Goal: Task Accomplishment & Management: Manage account settings

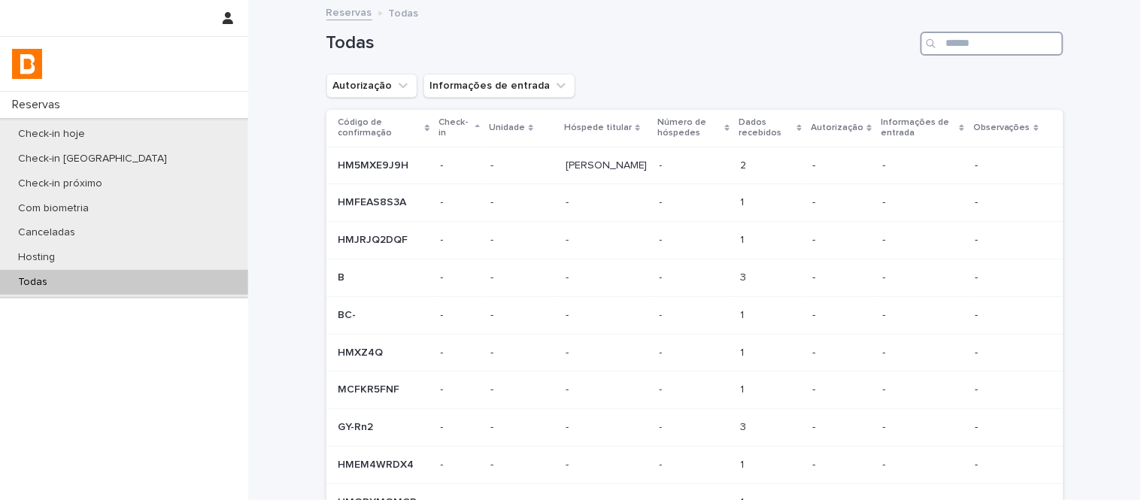
paste input "**********"
click at [1007, 39] on input "**********" at bounding box center [992, 44] width 143 height 24
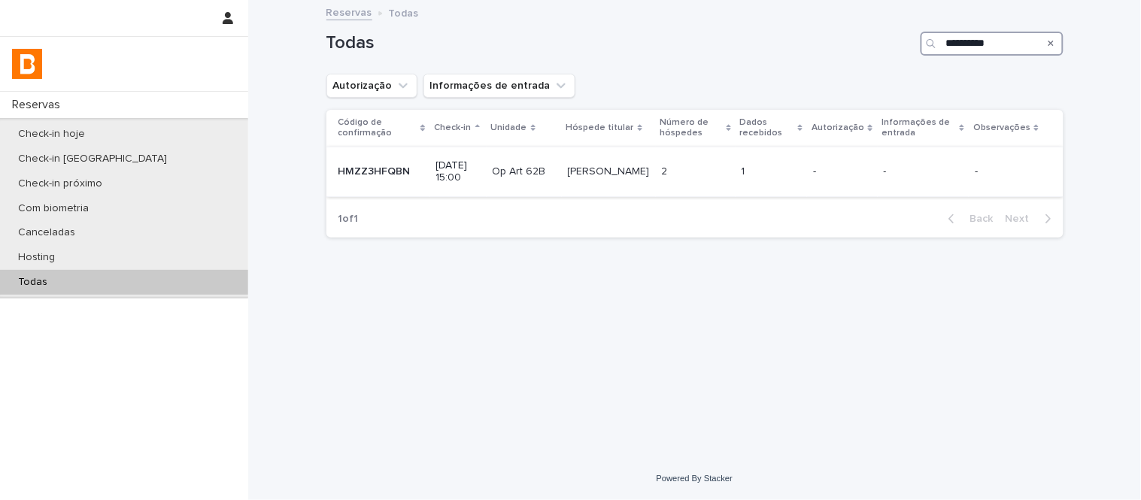
type input "**********"
click at [702, 190] on td "2 2" at bounding box center [696, 172] width 80 height 50
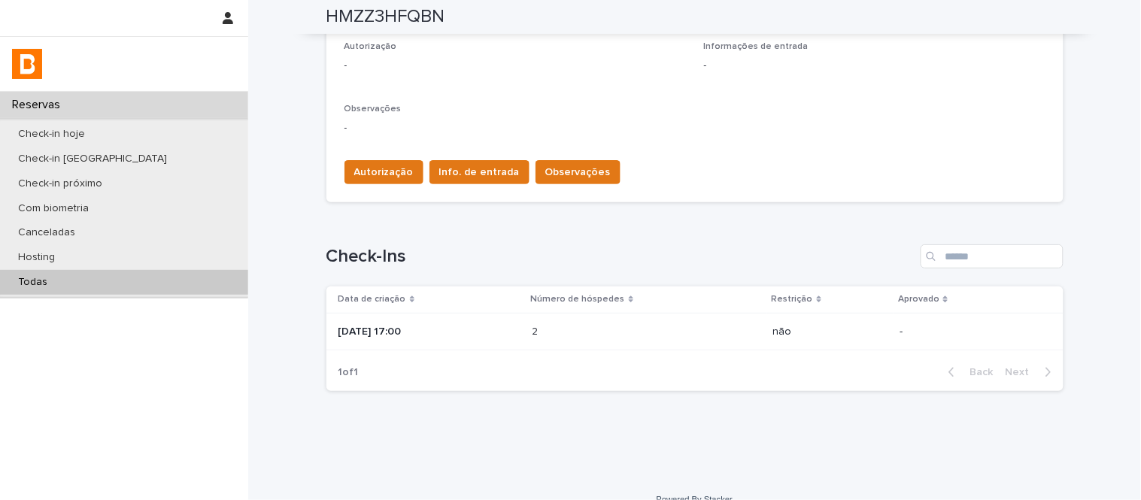
scroll to position [450, 0]
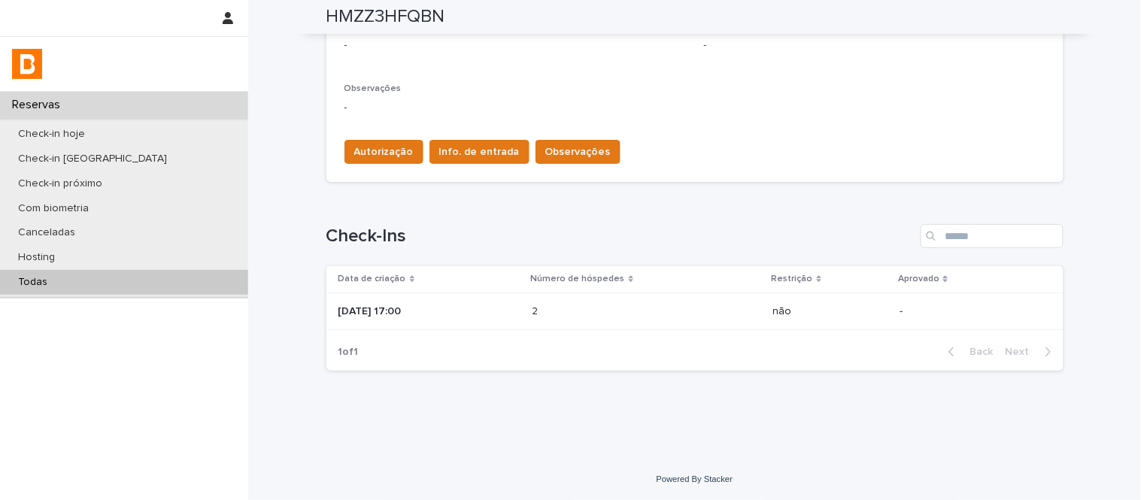
click at [752, 308] on div "2 2" at bounding box center [647, 311] width 229 height 25
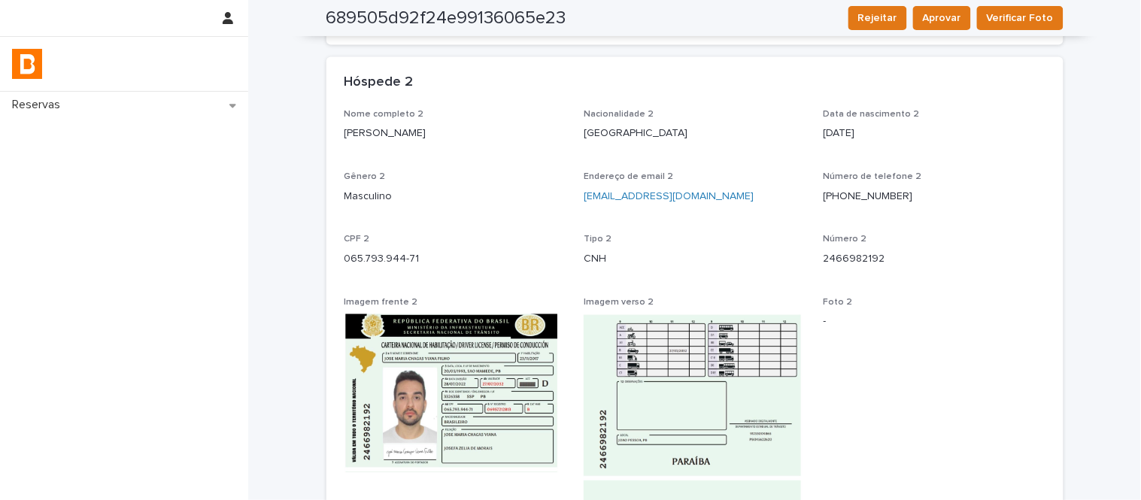
scroll to position [743, 0]
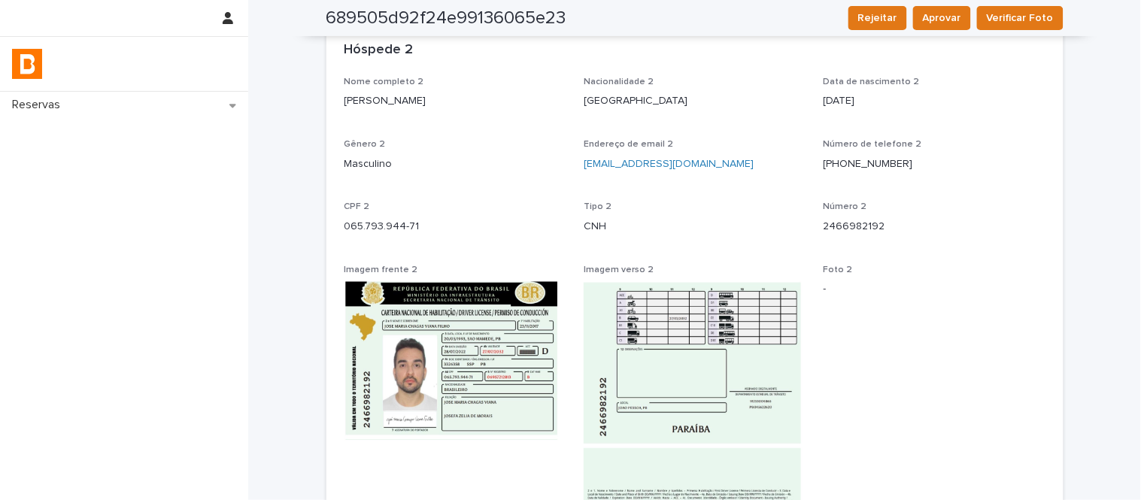
click at [479, 390] on img at bounding box center [456, 360] width 222 height 159
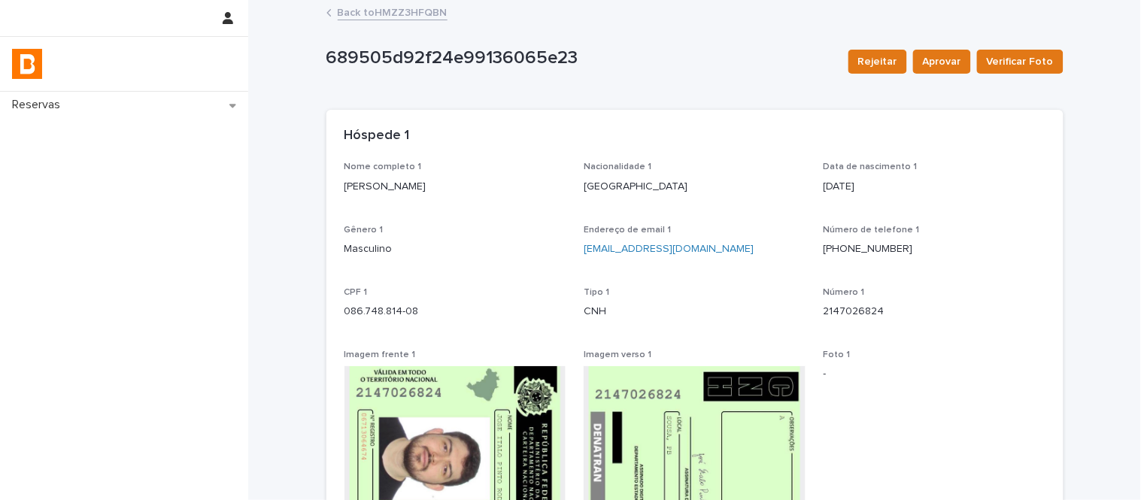
click at [415, 16] on link "Back to HMZZ3HFQBN" at bounding box center [393, 11] width 110 height 17
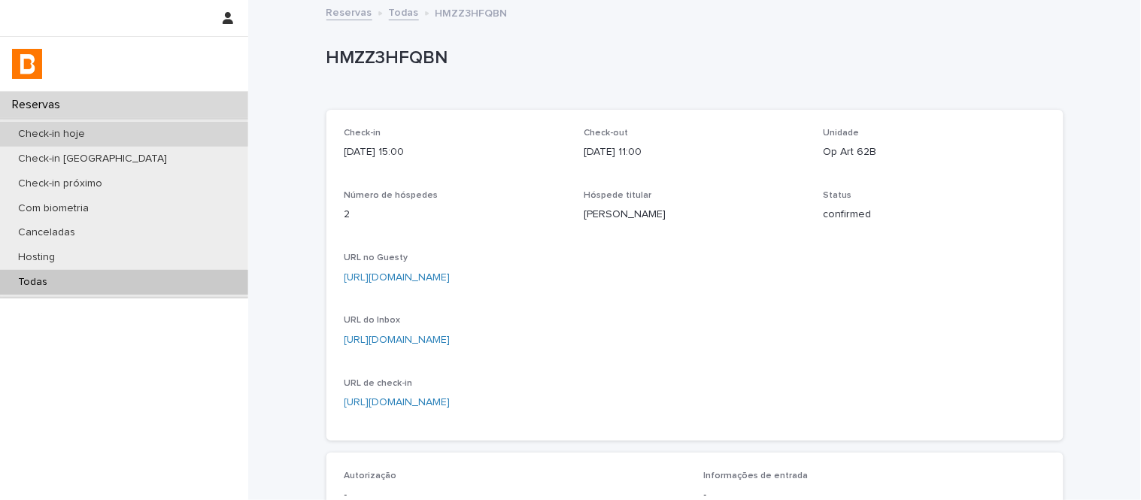
click at [190, 128] on div "Check-in hoje" at bounding box center [124, 134] width 248 height 25
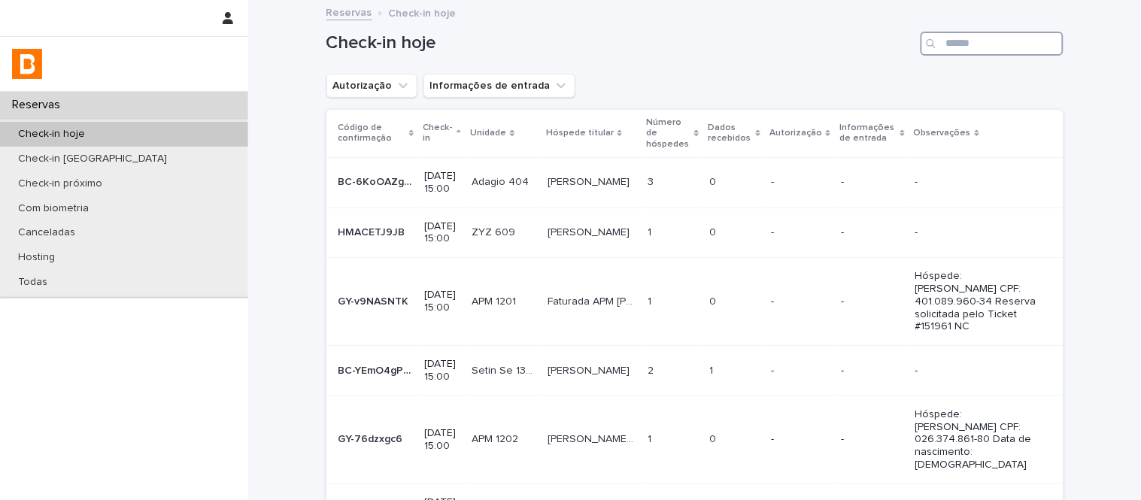
click at [1050, 48] on input "Search" at bounding box center [992, 44] width 143 height 24
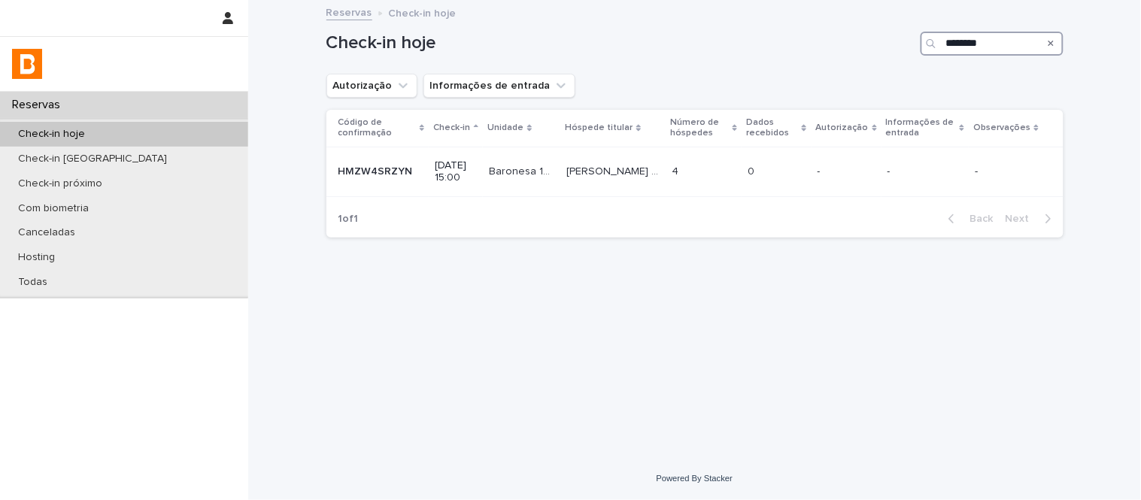
type input "********"
click at [694, 141] on th "Número de hóspedes" at bounding box center [705, 128] width 76 height 37
click at [686, 166] on p at bounding box center [705, 172] width 64 height 13
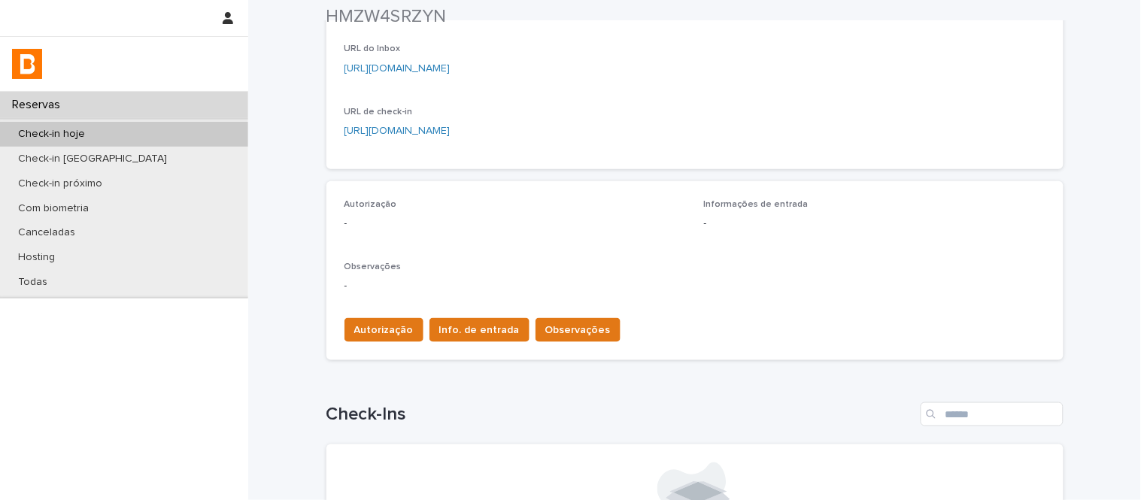
scroll to position [279, 0]
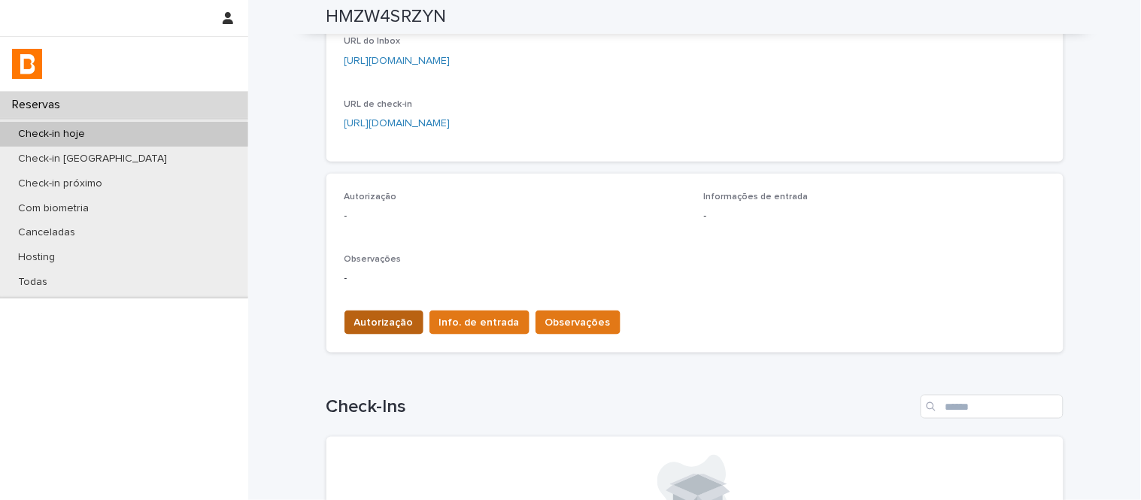
click at [391, 311] on button "Autorização" at bounding box center [384, 323] width 79 height 24
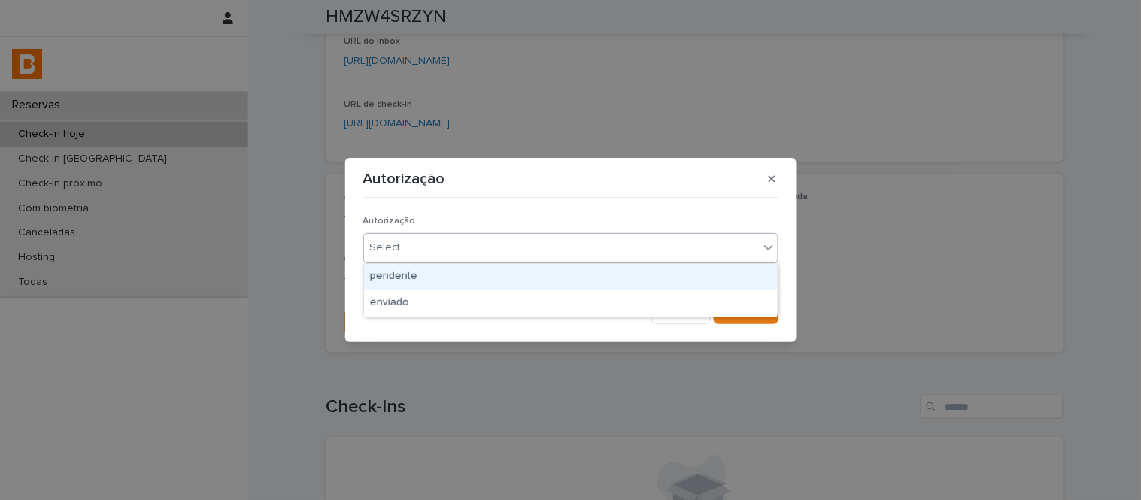
click at [409, 253] on input "text" at bounding box center [410, 248] width 2 height 13
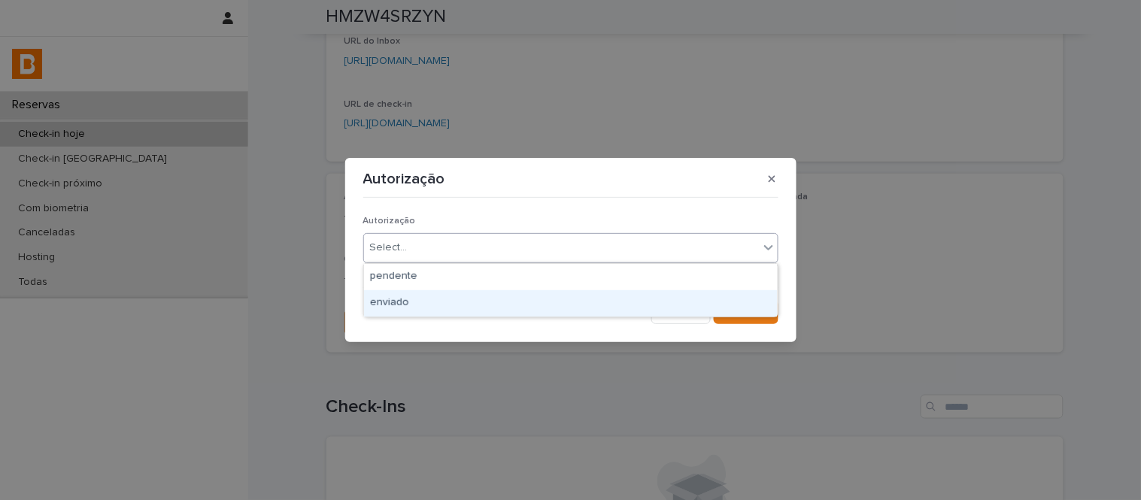
click at [407, 309] on div "enviado" at bounding box center [571, 303] width 414 height 26
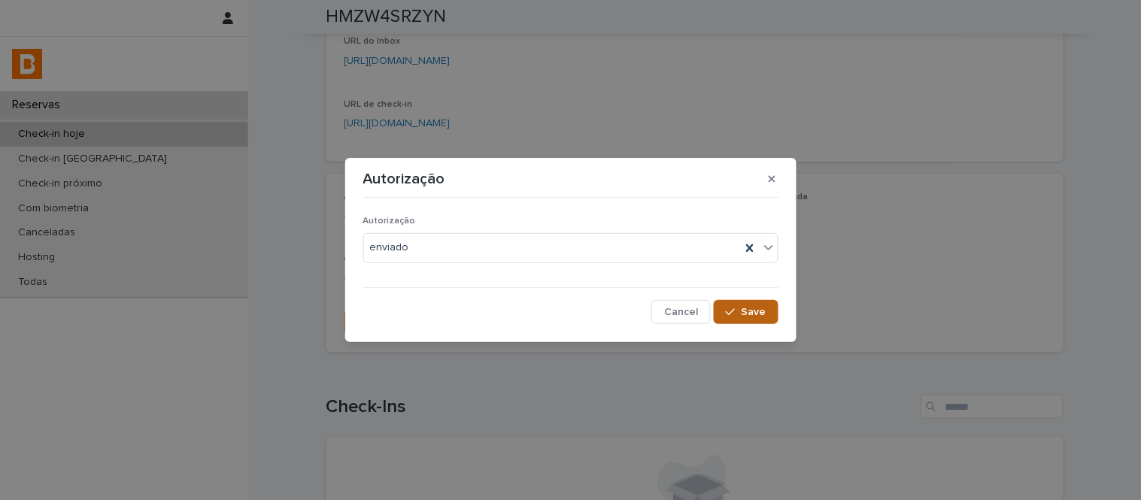
click at [740, 311] on div "button" at bounding box center [733, 312] width 15 height 11
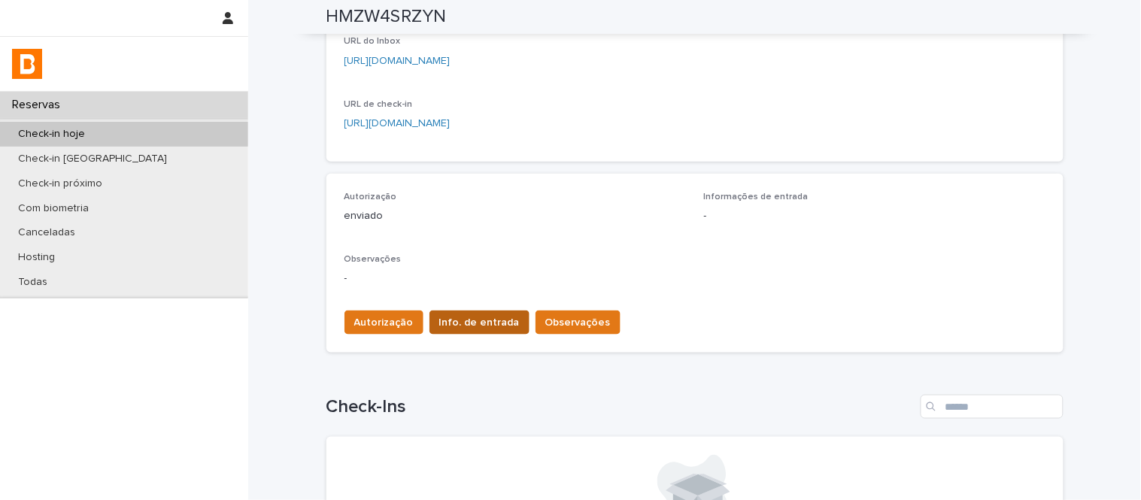
click at [491, 312] on button "Info. de entrada" at bounding box center [480, 323] width 100 height 24
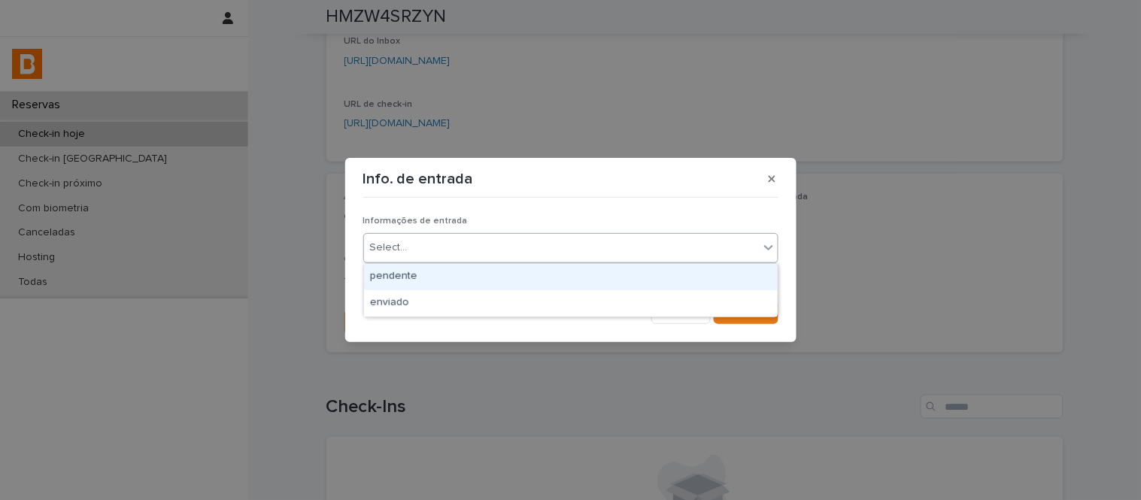
click at [500, 257] on div "Select..." at bounding box center [561, 247] width 395 height 25
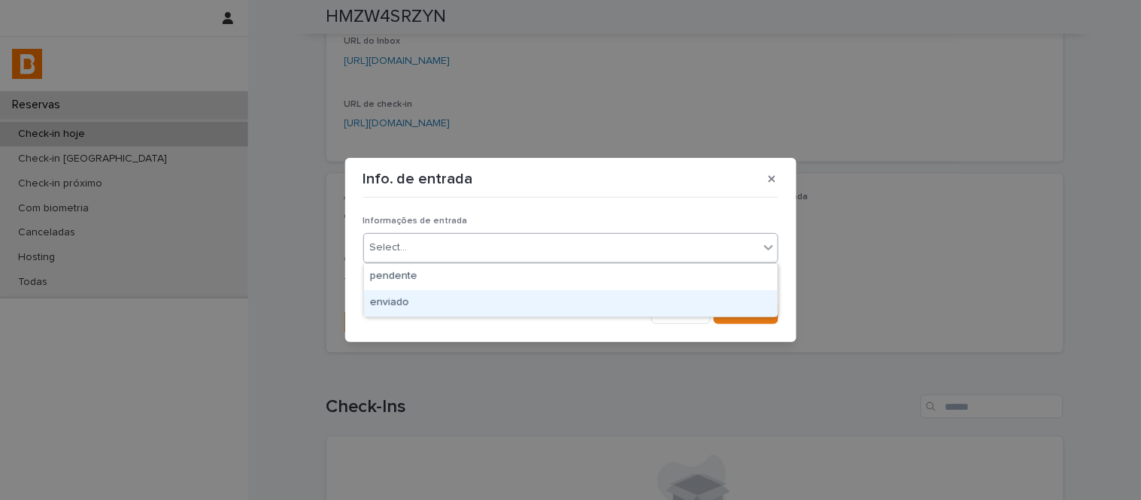
click at [484, 292] on div "enviado" at bounding box center [571, 303] width 414 height 26
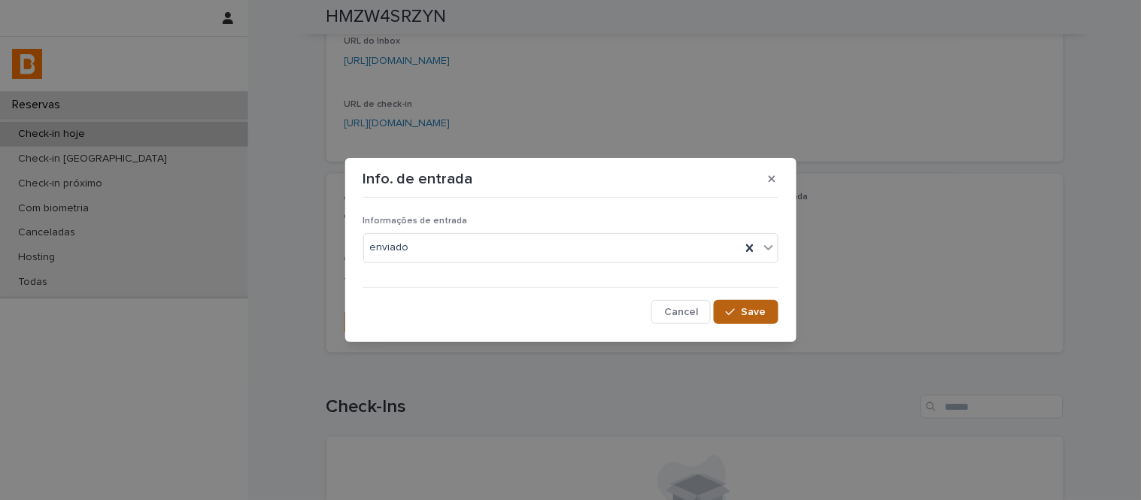
click at [771, 311] on button "Save" at bounding box center [746, 312] width 64 height 24
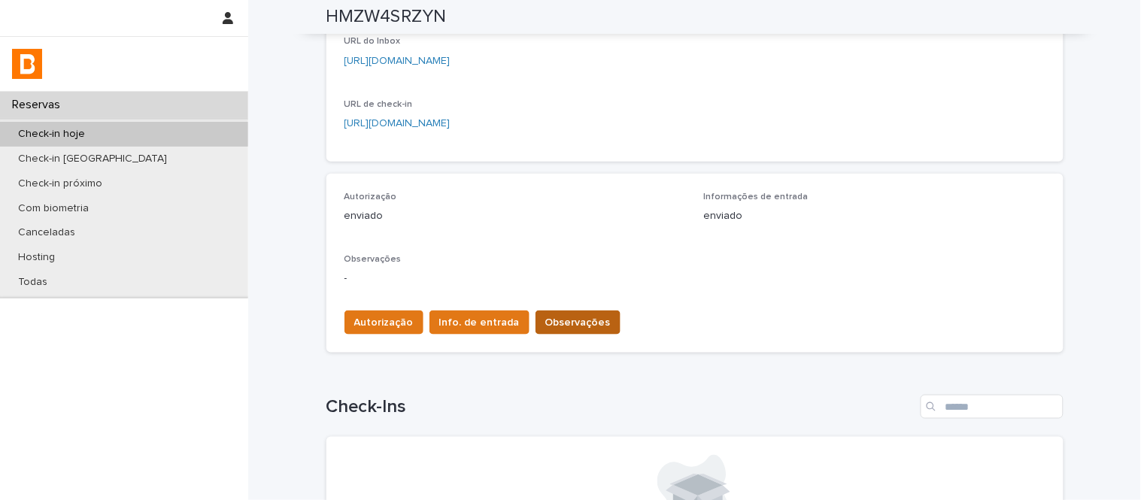
click at [583, 321] on span "Observações" at bounding box center [577, 322] width 65 height 15
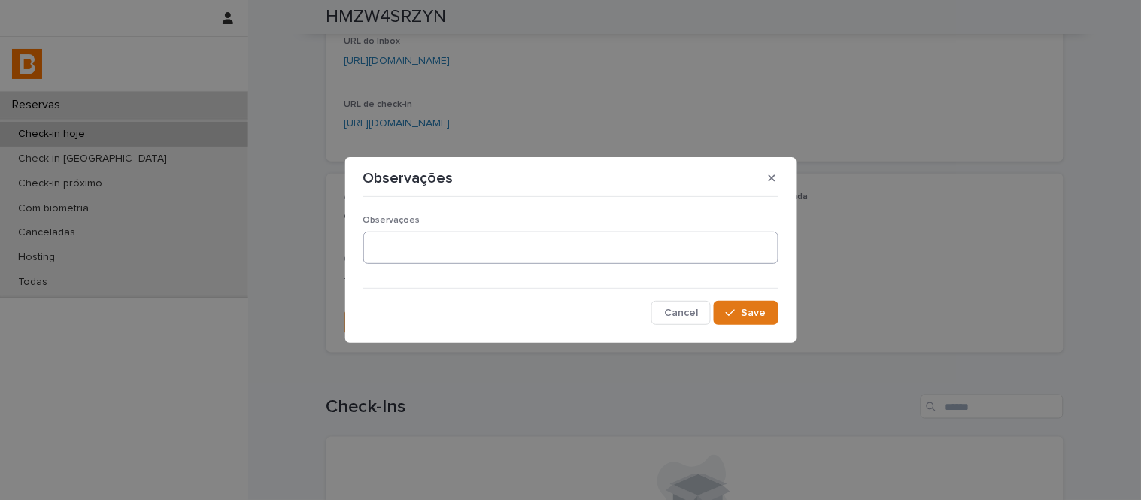
drag, startPoint x: 561, startPoint y: 266, endPoint x: 562, endPoint y: 254, distance: 12.1
click at [562, 254] on div "Observações" at bounding box center [570, 246] width 415 height 62
click at [562, 254] on textarea at bounding box center [570, 248] width 415 height 32
type textarea "**********"
click at [743, 316] on span "Save" at bounding box center [754, 313] width 25 height 11
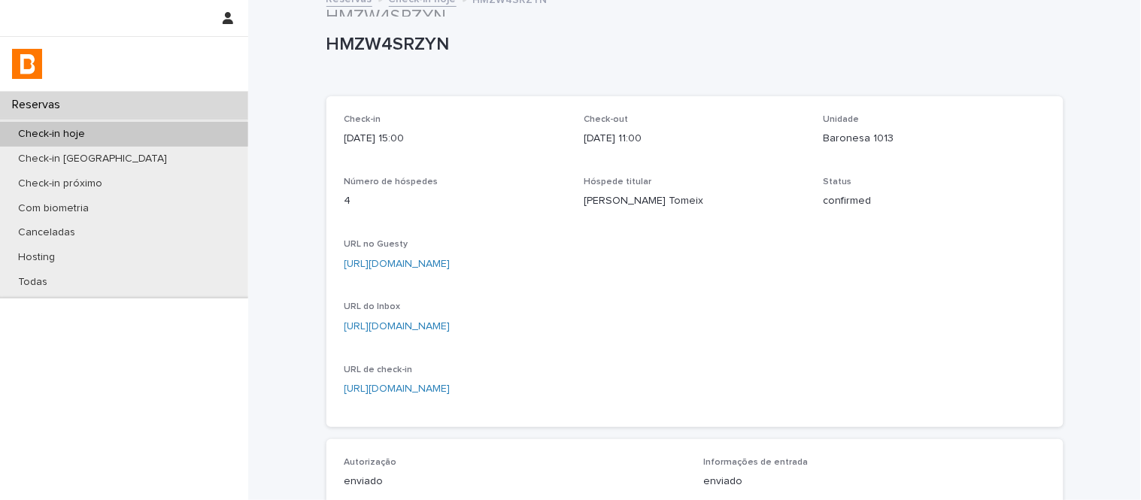
scroll to position [0, 0]
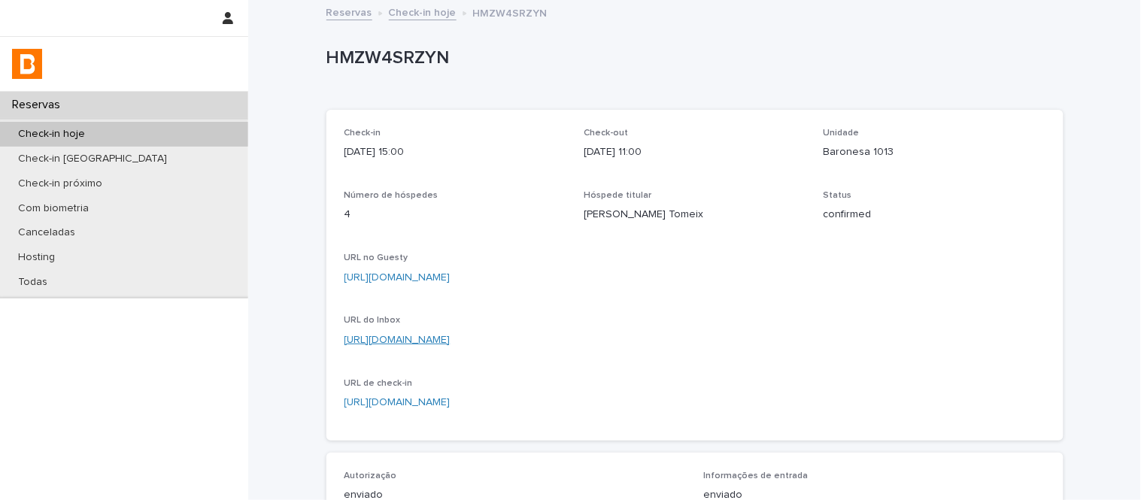
click at [451, 341] on link "[URL][DOMAIN_NAME]" at bounding box center [398, 340] width 106 height 11
click at [379, 80] on div "HMZW4SRZYN" at bounding box center [695, 62] width 737 height 60
copy p "HMZW4SRZYN"
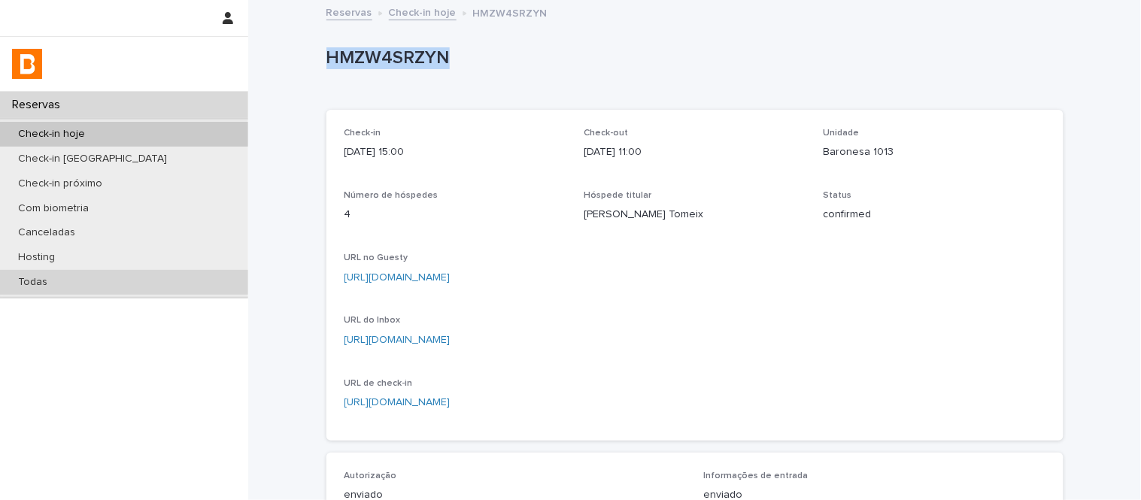
click at [223, 287] on div "Todas" at bounding box center [124, 282] width 248 height 25
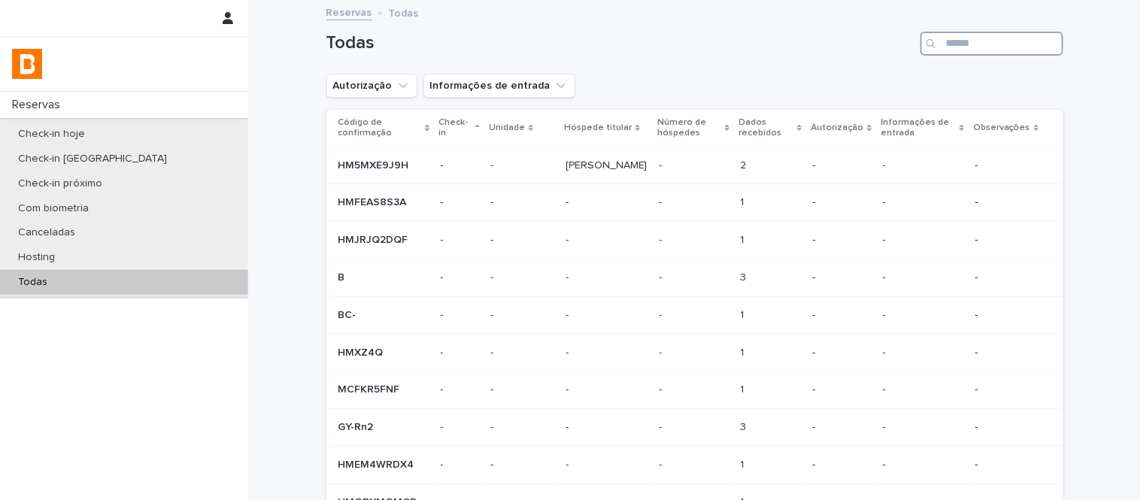
paste input "**********"
click at [1022, 48] on input "**********" at bounding box center [992, 44] width 143 height 24
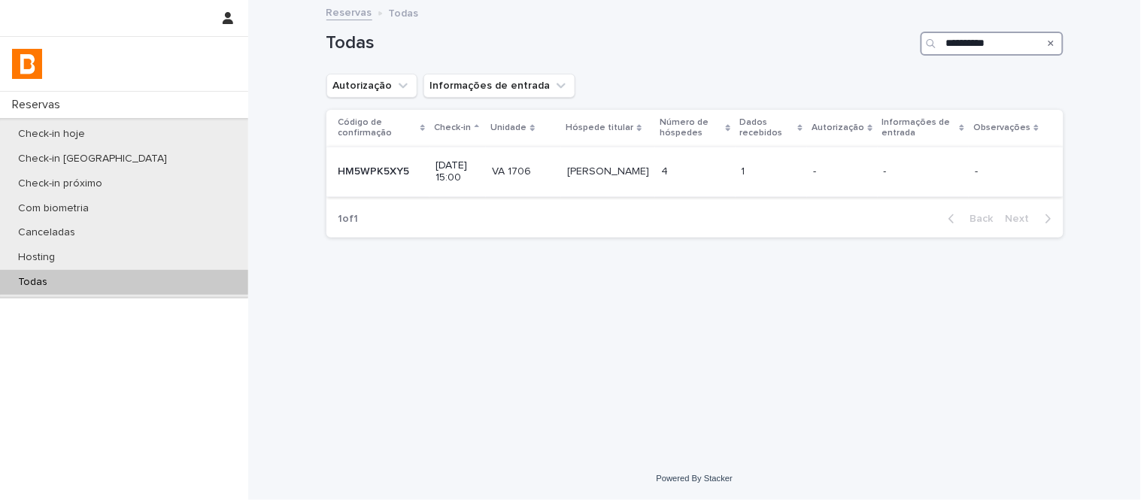
type input "**********"
click at [775, 151] on td "1 1" at bounding box center [772, 172] width 72 height 50
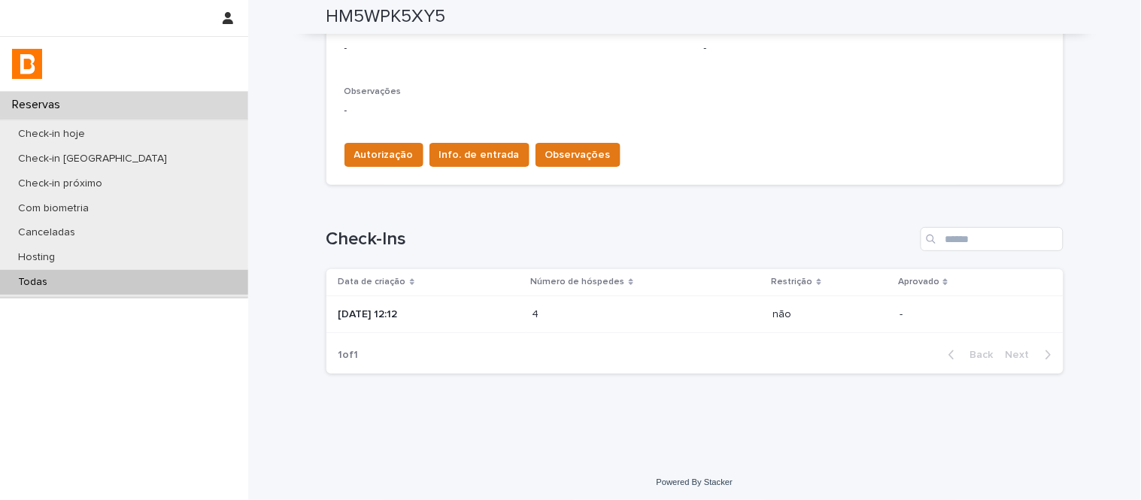
scroll to position [450, 0]
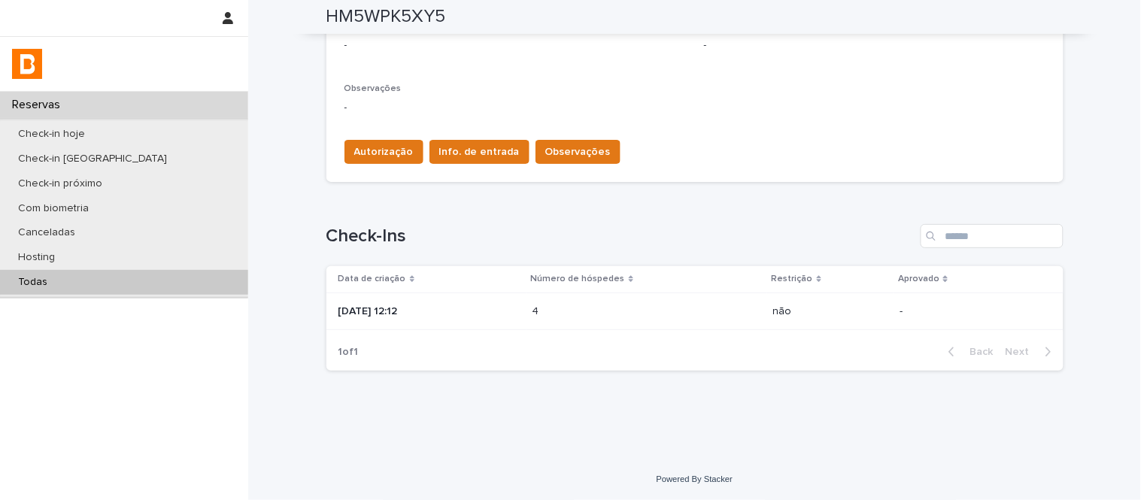
click at [767, 299] on td "não" at bounding box center [830, 312] width 127 height 38
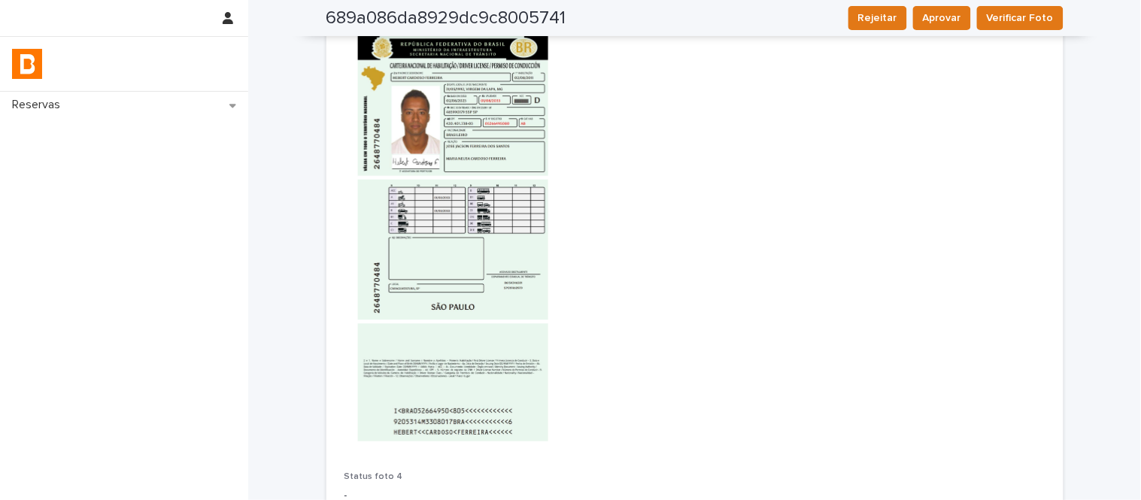
scroll to position [2702, 0]
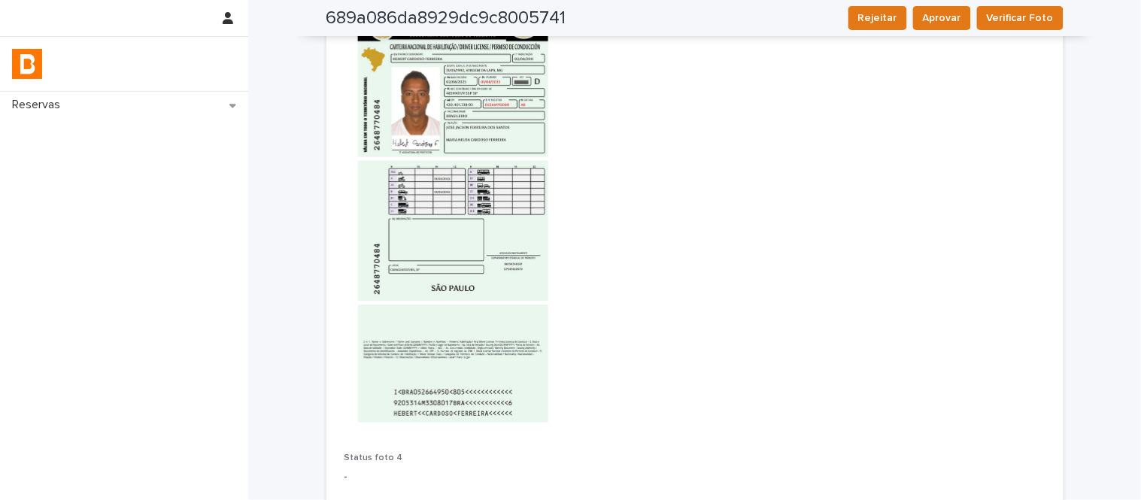
click at [523, 196] on img at bounding box center [456, 182] width 222 height 481
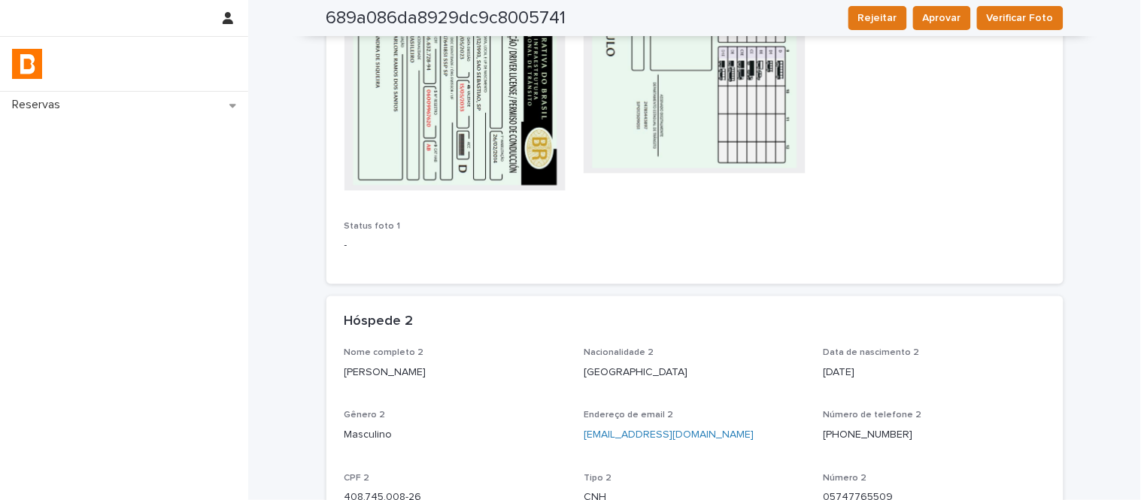
scroll to position [0, 0]
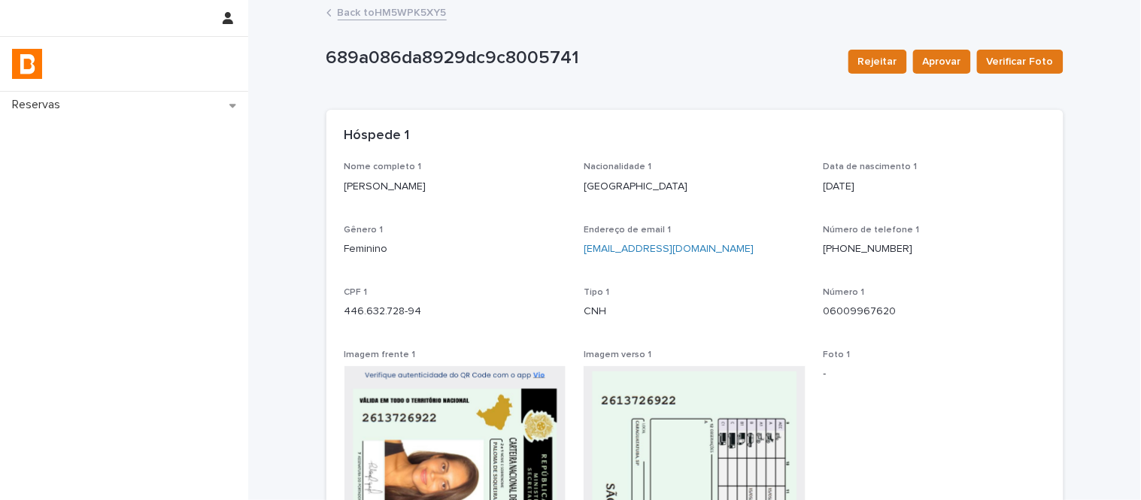
click at [426, 14] on link "Back to HM5WPK5XY5" at bounding box center [392, 11] width 109 height 17
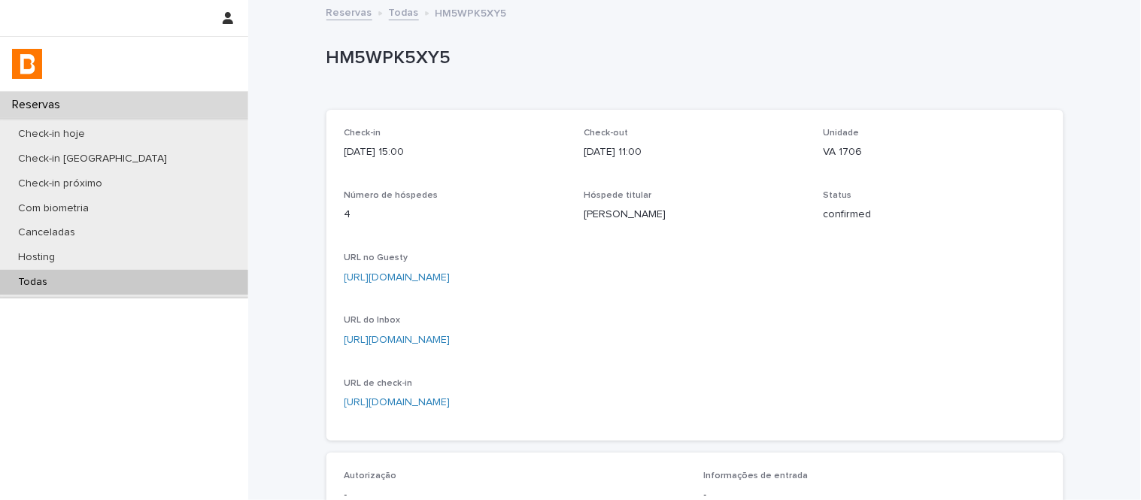
click at [146, 279] on div "Todas" at bounding box center [124, 282] width 248 height 25
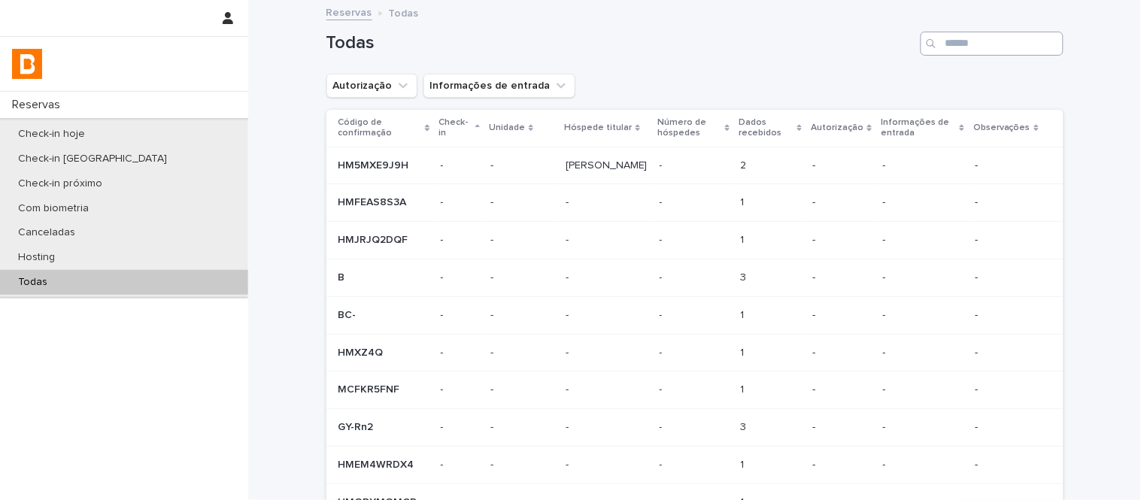
drag, startPoint x: 993, startPoint y: 29, endPoint x: 973, endPoint y: 53, distance: 32.1
click at [973, 53] on div "Todas" at bounding box center [695, 38] width 737 height 72
click at [973, 53] on input "Search" at bounding box center [992, 44] width 143 height 24
paste input "**********"
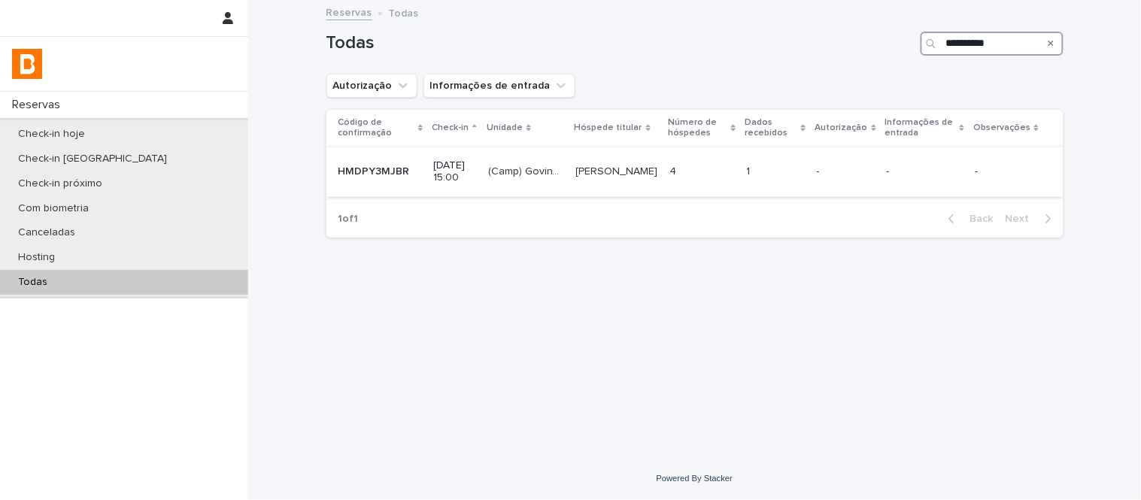
type input "**********"
click at [799, 149] on td "1 1" at bounding box center [776, 172] width 70 height 50
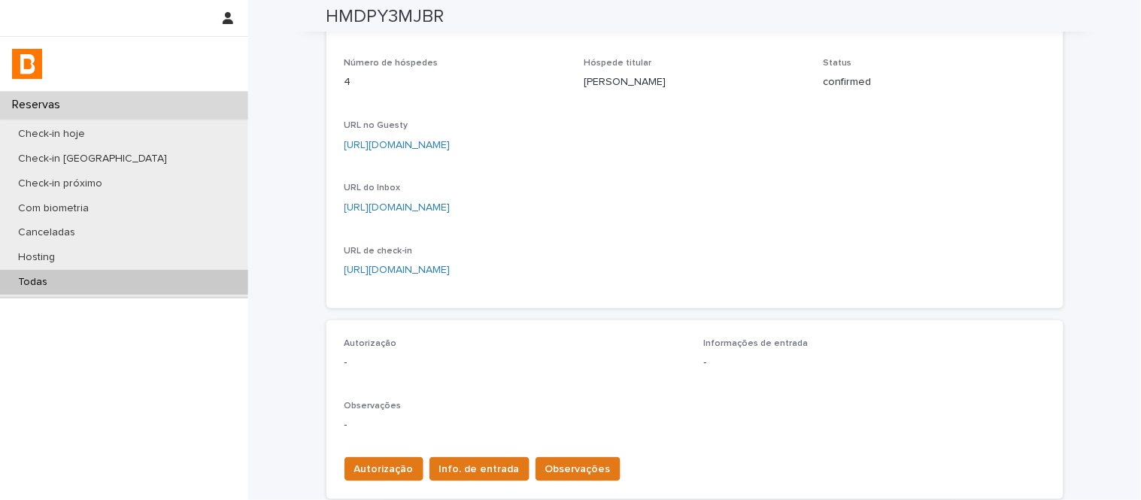
scroll to position [199, 0]
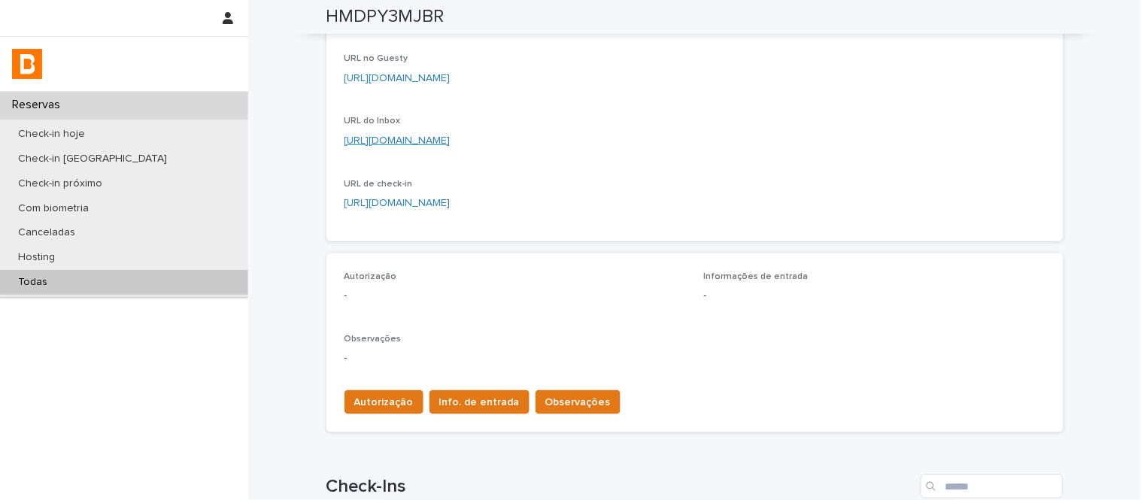
click at [451, 140] on link "[URL][DOMAIN_NAME]" at bounding box center [398, 140] width 106 height 11
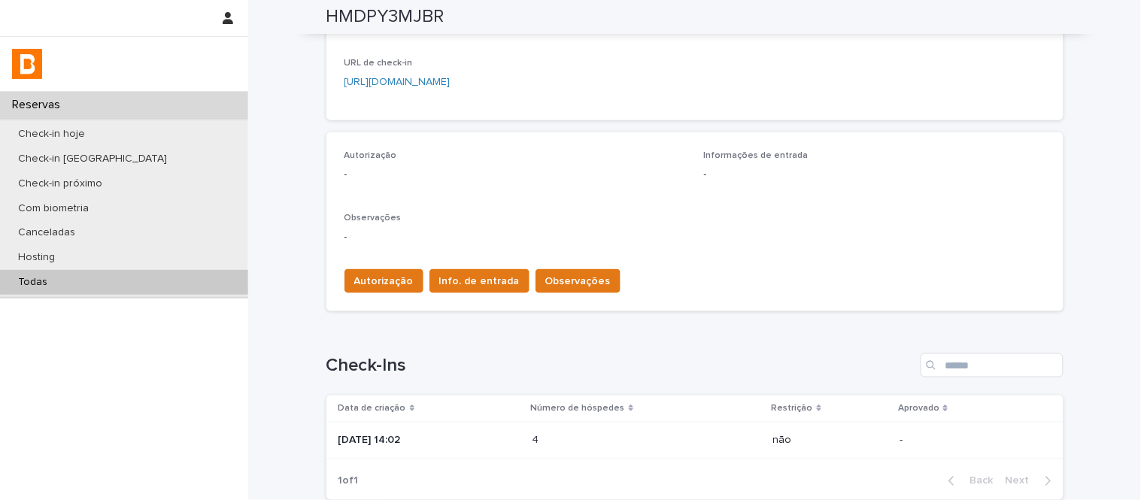
scroll to position [369, 0]
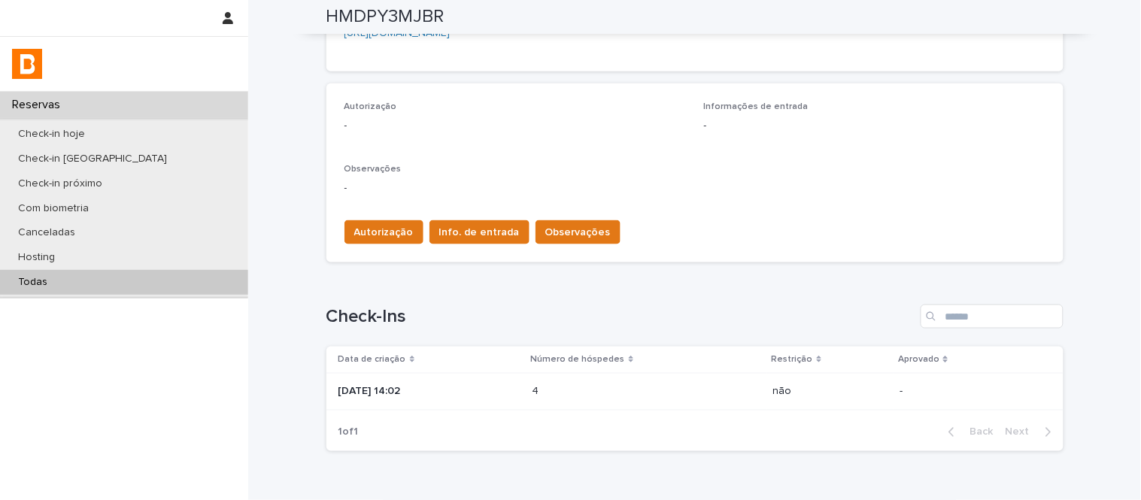
click at [757, 381] on div "4 4" at bounding box center [647, 392] width 229 height 25
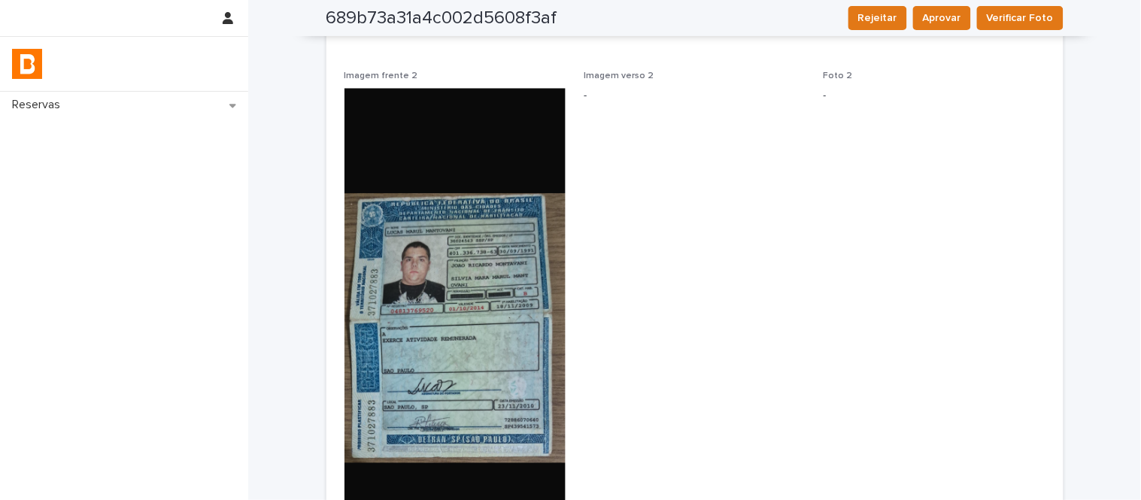
scroll to position [965, 0]
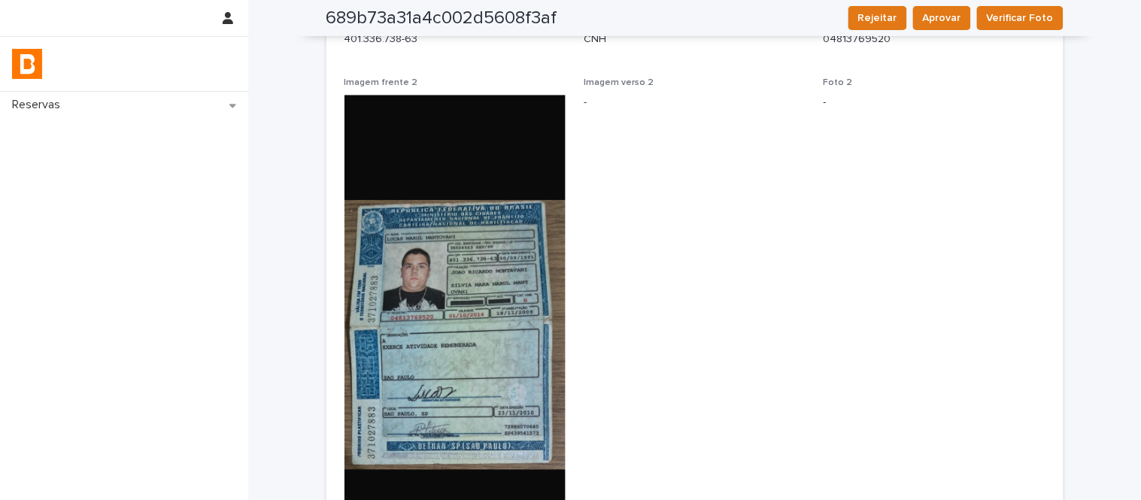
click at [472, 333] on img at bounding box center [456, 335] width 222 height 481
click at [515, 244] on img at bounding box center [456, 335] width 222 height 481
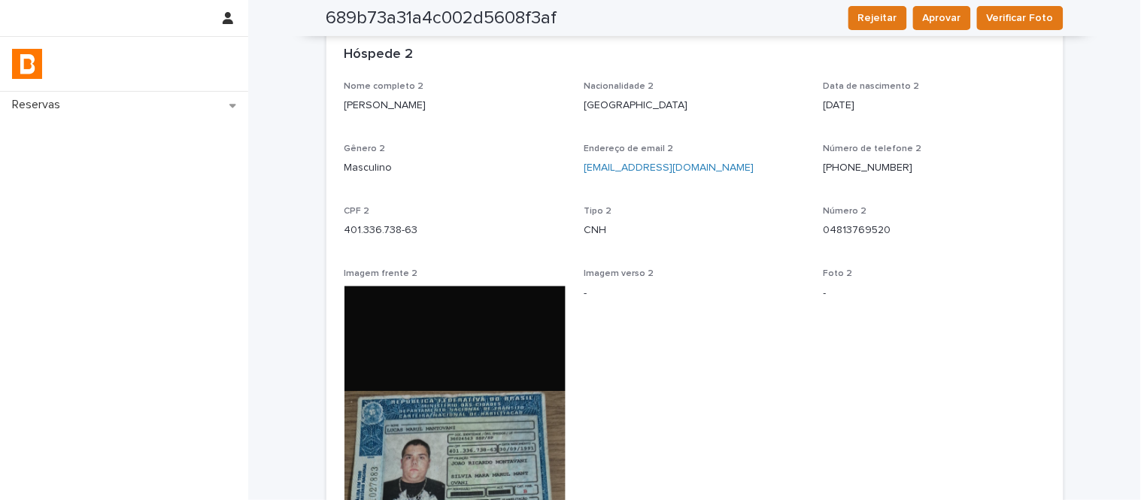
scroll to position [0, 0]
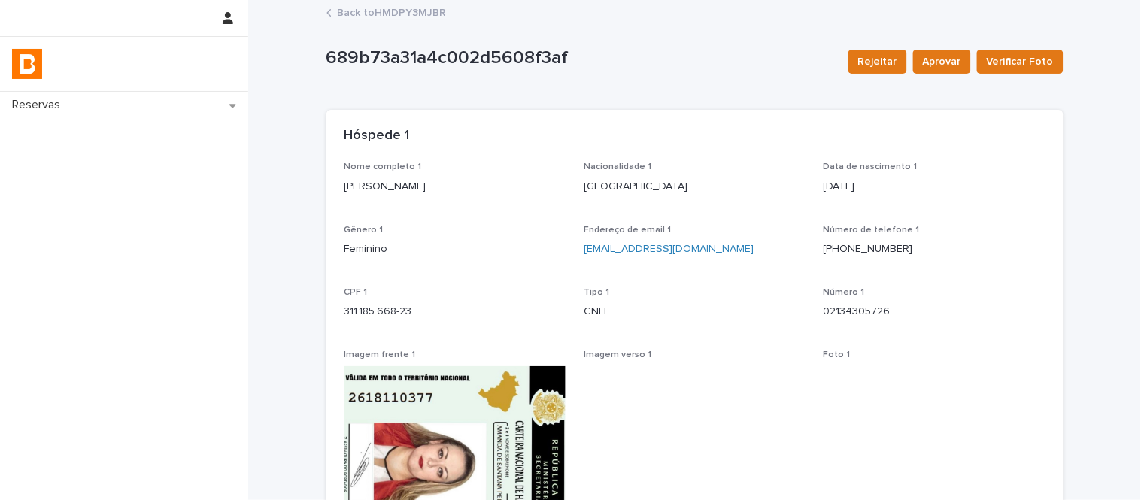
click at [371, 11] on link "Back to HMDPY3MJBR" at bounding box center [392, 11] width 109 height 17
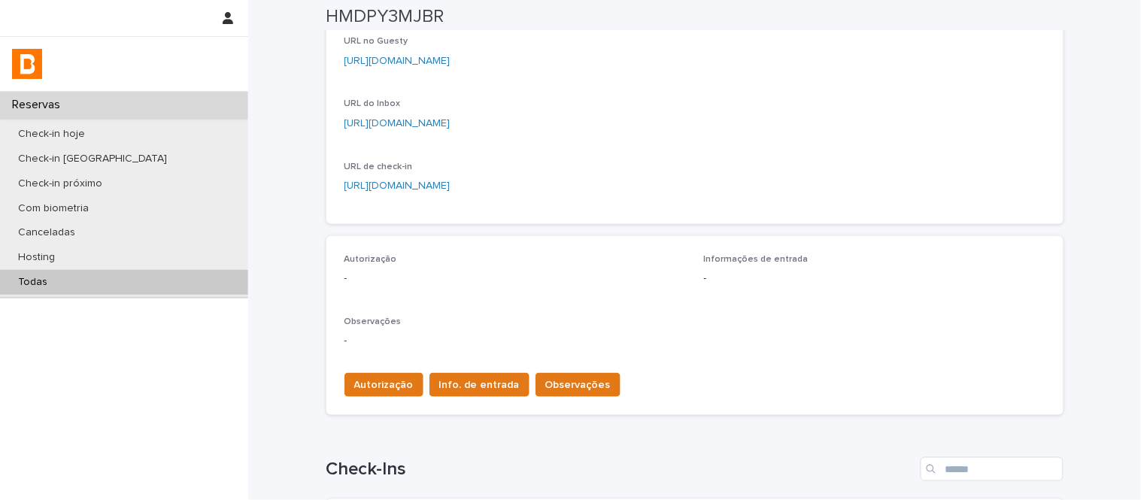
scroll to position [220, 0]
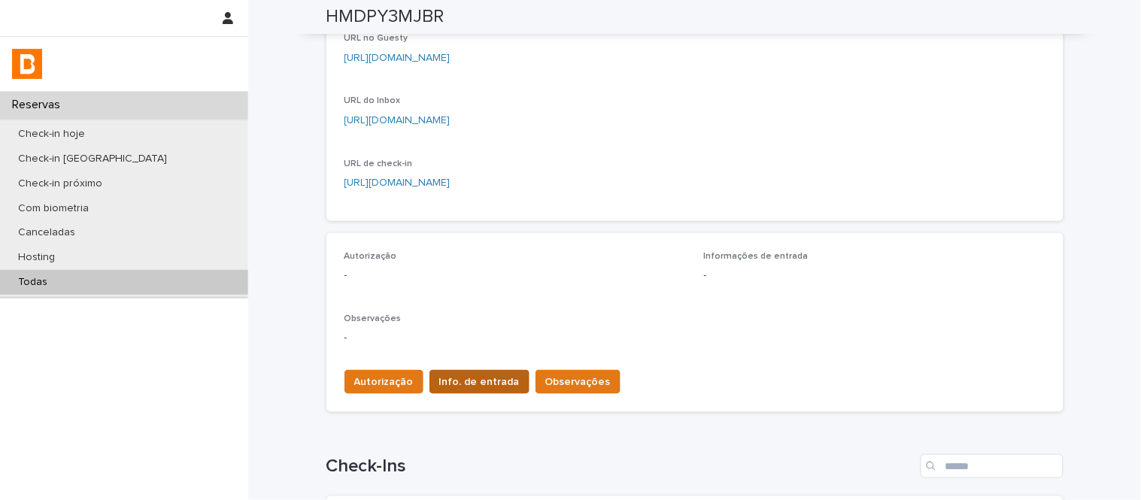
click at [476, 381] on span "Info. de entrada" at bounding box center [479, 382] width 81 height 15
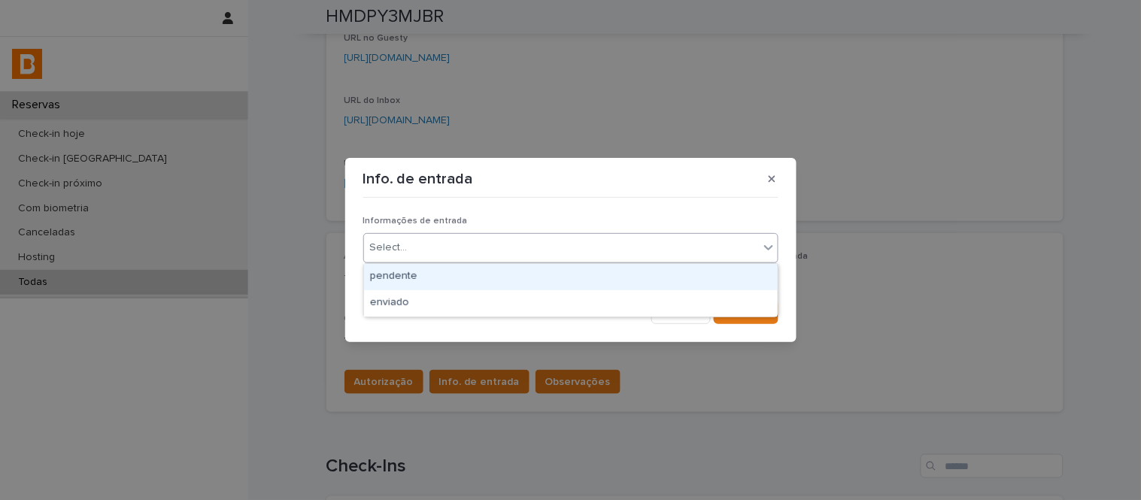
click at [495, 254] on div "Select..." at bounding box center [561, 247] width 395 height 25
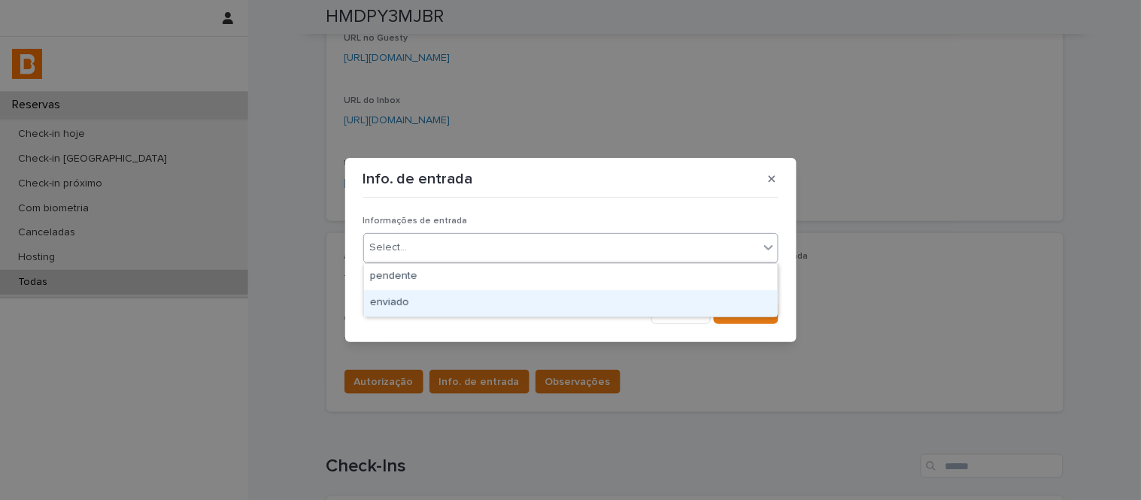
click at [485, 301] on div "enviado" at bounding box center [571, 303] width 414 height 26
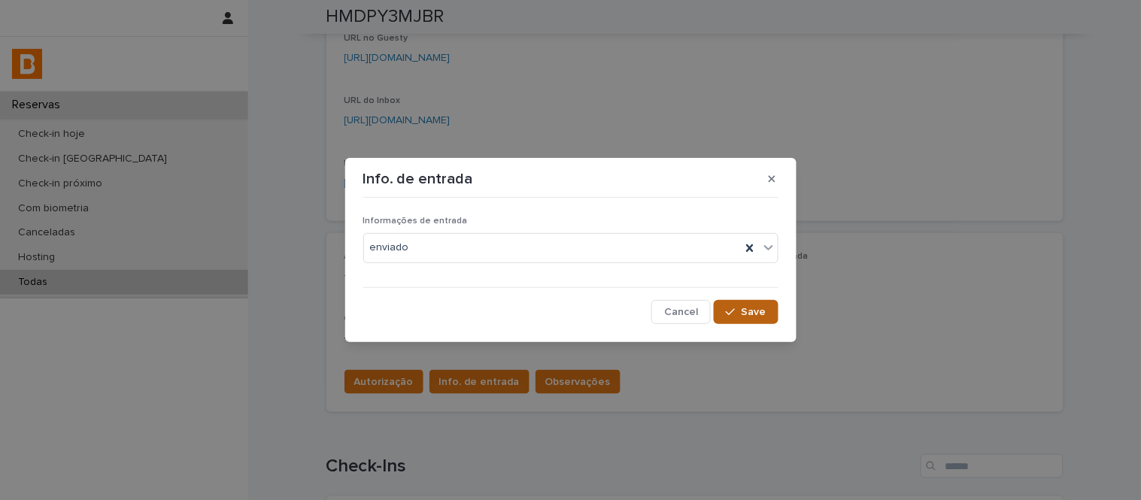
click at [750, 319] on button "Save" at bounding box center [746, 312] width 64 height 24
